Goal: Navigation & Orientation: Go to known website

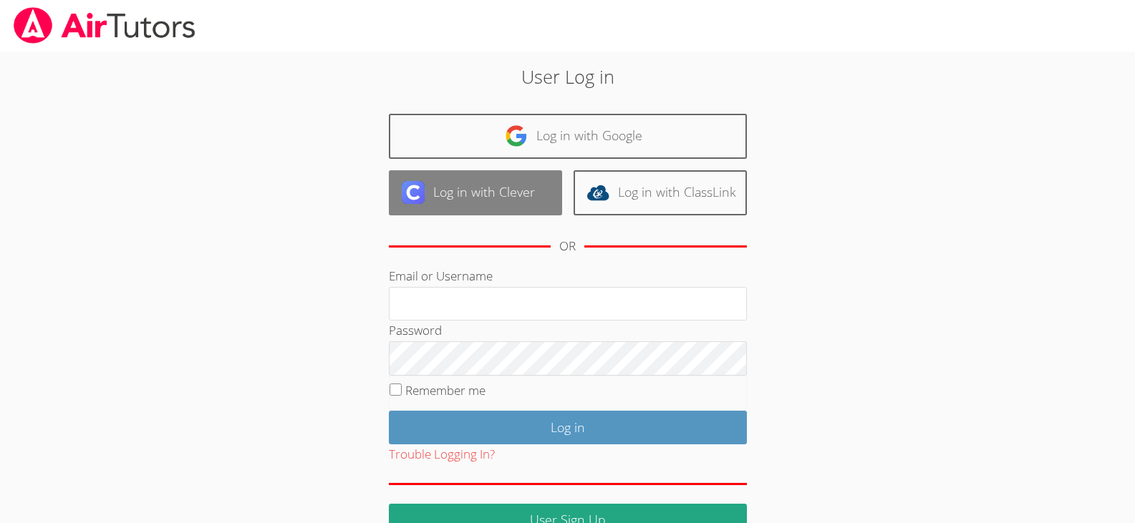
click at [488, 195] on link "Log in with Clever" at bounding box center [475, 192] width 173 height 45
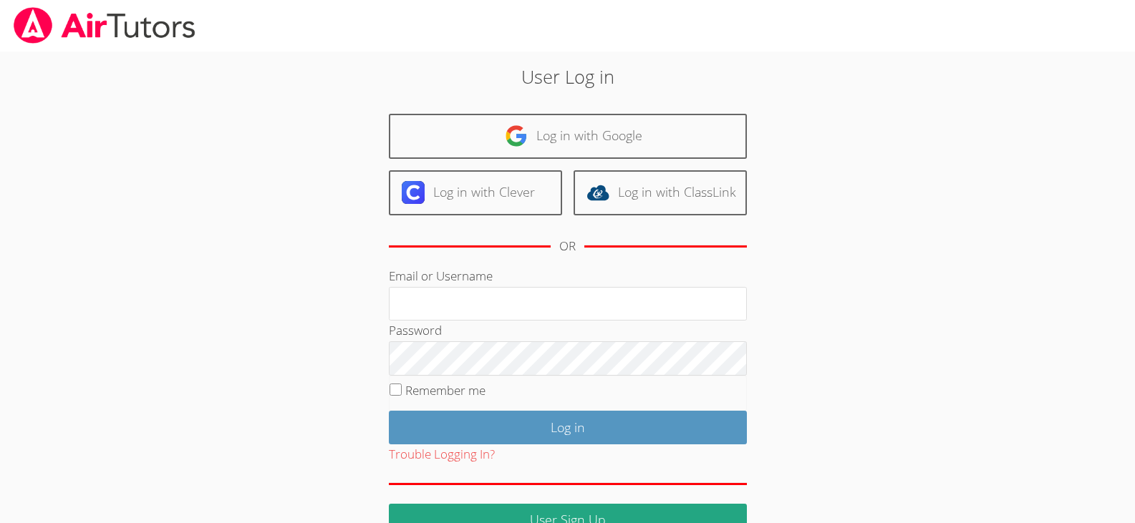
click at [134, 29] on img at bounding box center [104, 25] width 185 height 37
